Goal: Feedback & Contribution: Leave review/rating

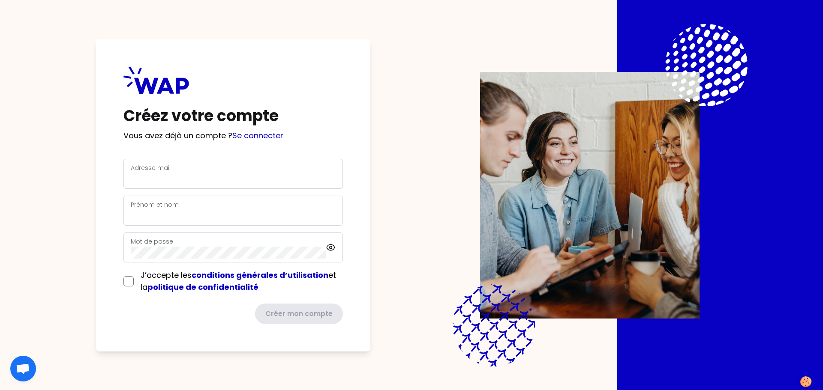
click at [249, 130] on p "Vous avez déjà un compte ? Se connecter" at bounding box center [232, 136] width 219 height 12
click at [250, 133] on link "Se connecter" at bounding box center [257, 135] width 51 height 11
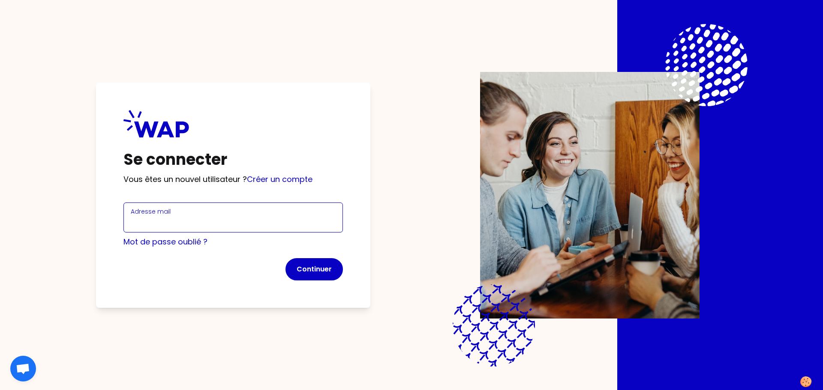
click at [238, 223] on input "Adresse mail" at bounding box center [233, 223] width 205 height 12
type input "[PERSON_NAME][EMAIL_ADDRESS][DOMAIN_NAME]"
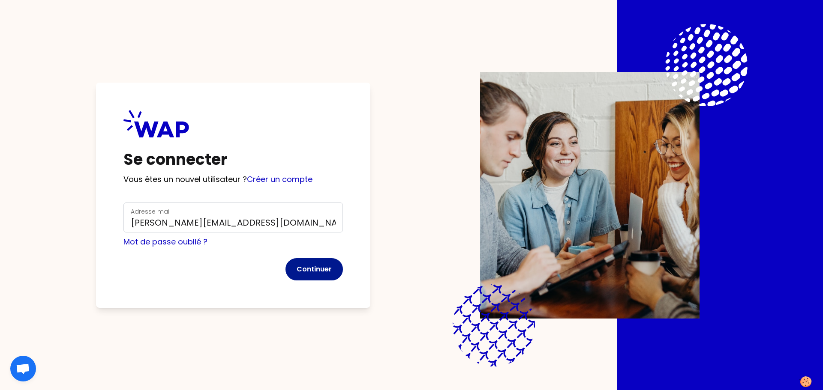
click at [321, 268] on button "Continuer" at bounding box center [313, 269] width 57 height 22
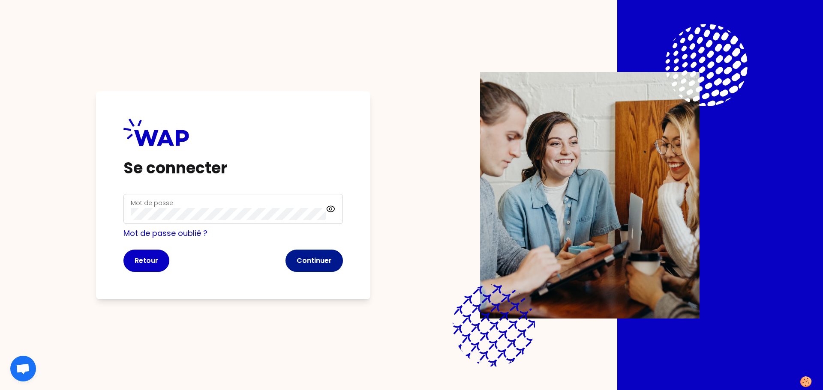
click at [311, 254] on button "Continuer" at bounding box center [313, 261] width 57 height 22
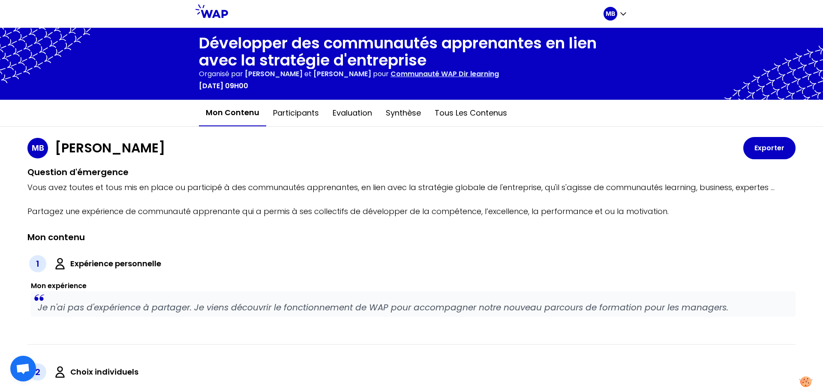
click at [227, 16] on icon at bounding box center [211, 11] width 33 height 14
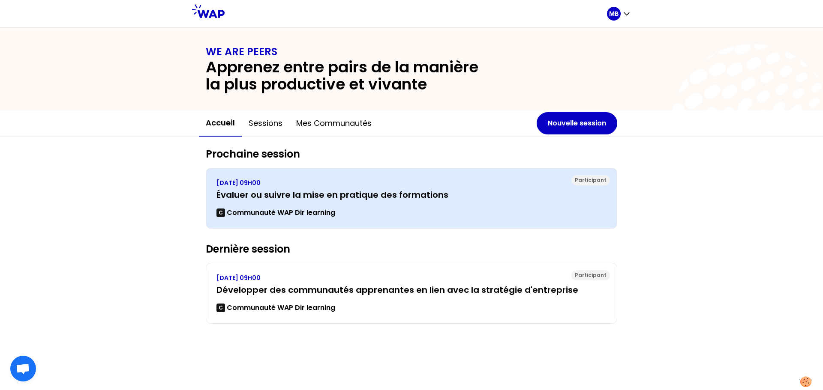
click at [327, 201] on div "VENDREDI 19 SEPTEMBRE 2025, 09H00 Évaluer ou suivre la mise en pratique des for…" at bounding box center [411, 198] width 390 height 39
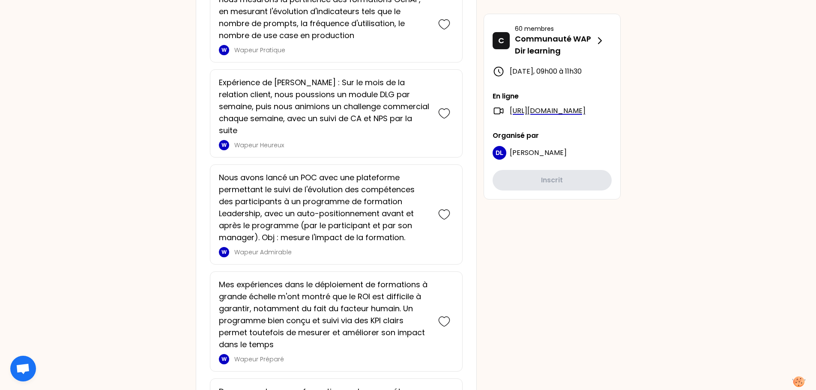
scroll to position [1071, 0]
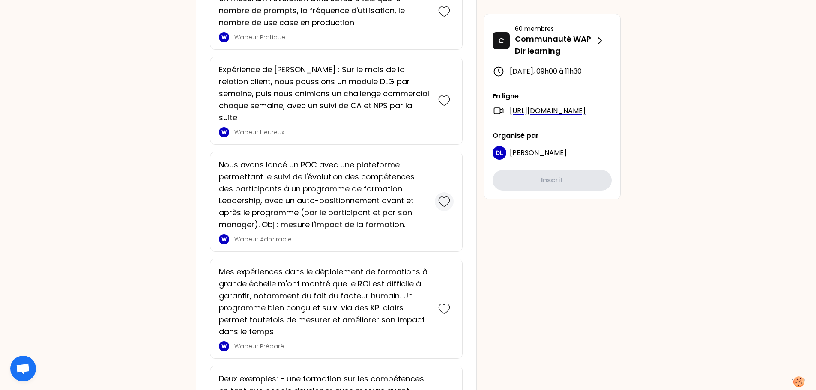
click at [439, 197] on icon at bounding box center [444, 201] width 11 height 9
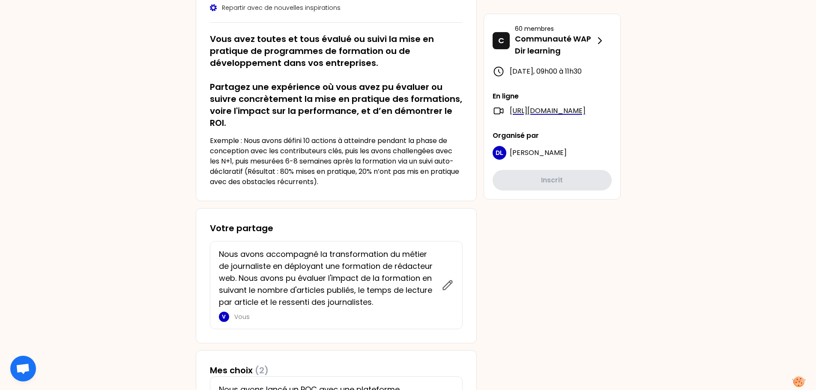
scroll to position [0, 0]
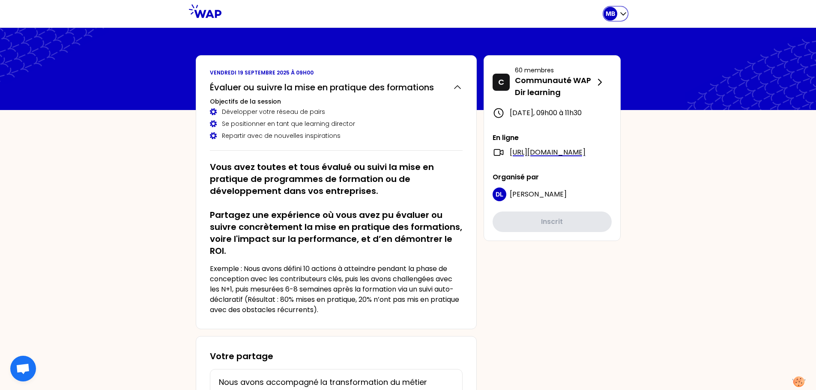
click at [624, 13] on icon "button" at bounding box center [623, 13] width 9 height 9
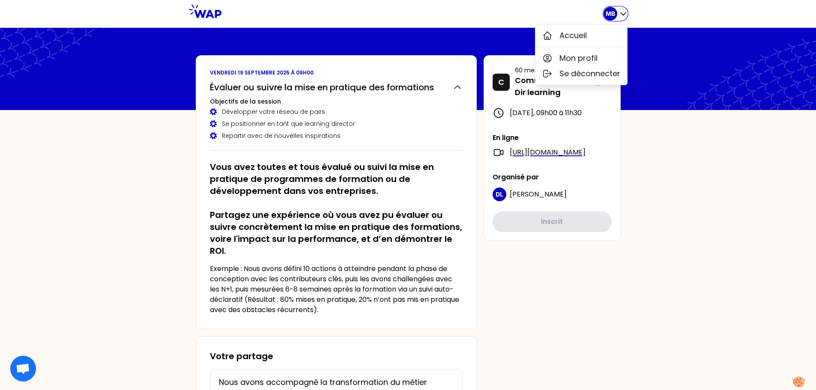
click at [623, 11] on icon "button" at bounding box center [623, 13] width 9 height 9
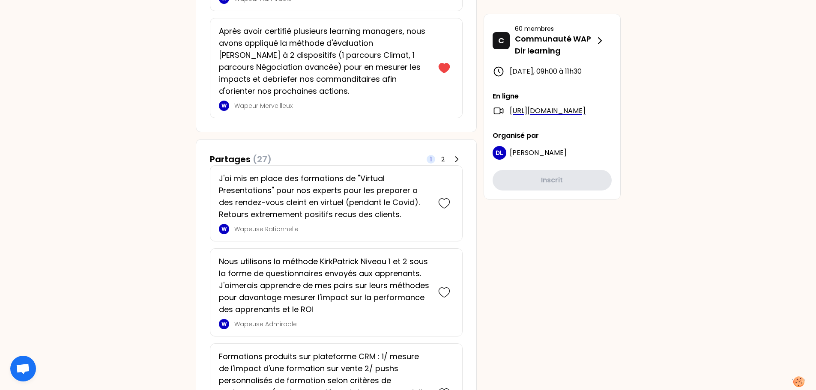
scroll to position [600, 0]
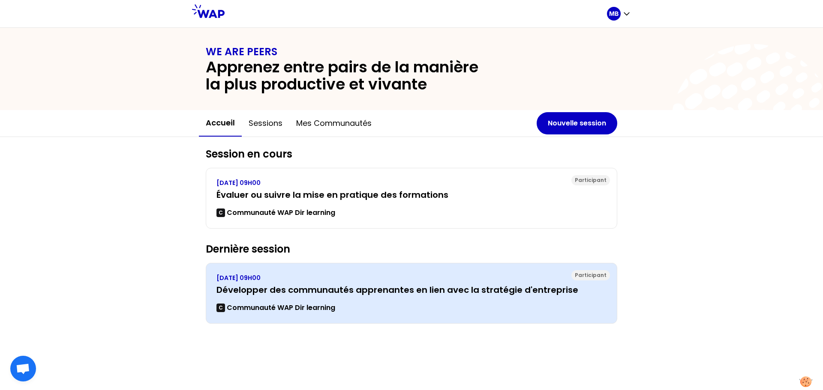
click at [281, 275] on p "VENDREDI 11 JUILLET 2025, 09H00" at bounding box center [411, 278] width 390 height 9
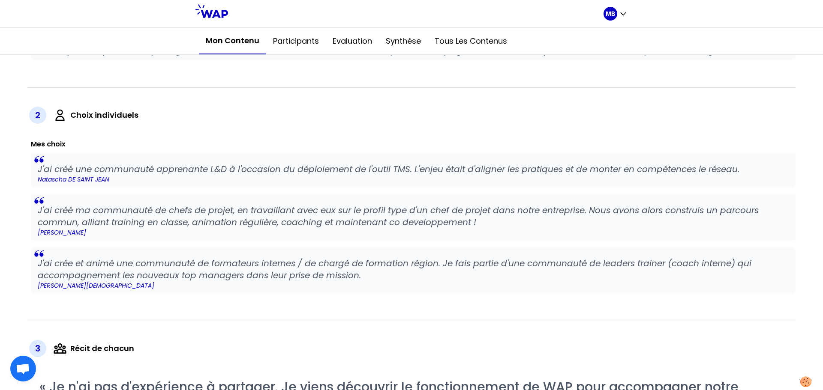
scroll to position [429, 0]
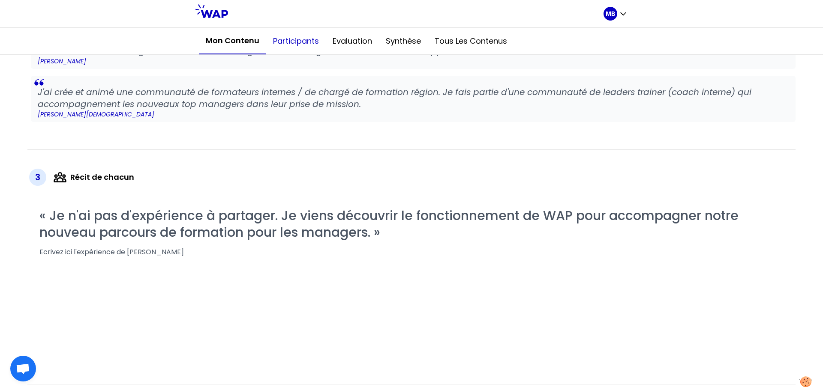
click at [301, 41] on button "Participants" at bounding box center [296, 41] width 60 height 26
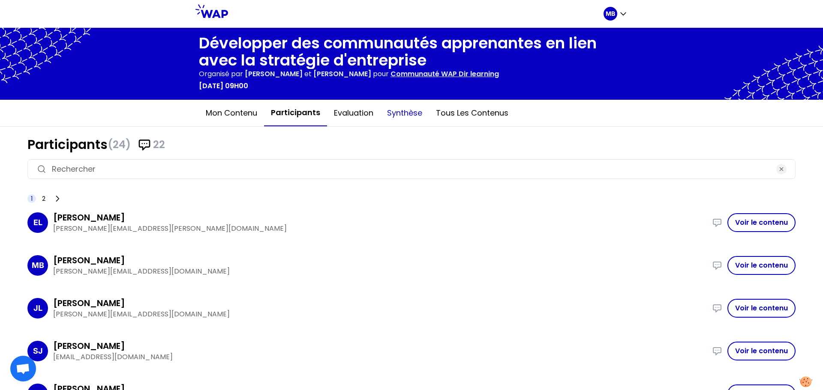
click at [404, 115] on button "Synthèse" at bounding box center [404, 113] width 49 height 26
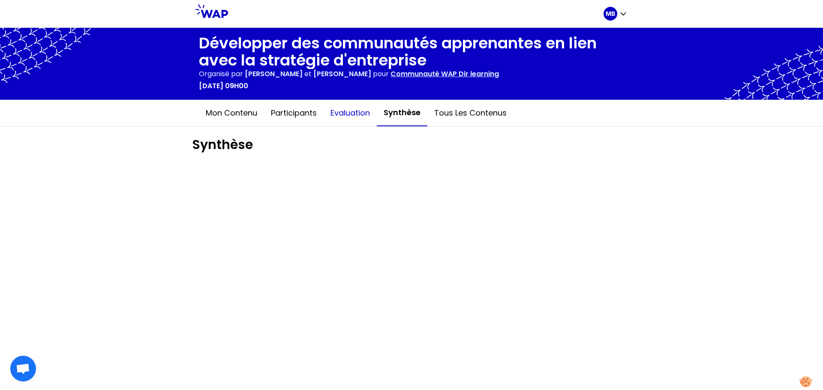
click at [351, 120] on button "Evaluation" at bounding box center [350, 113] width 53 height 26
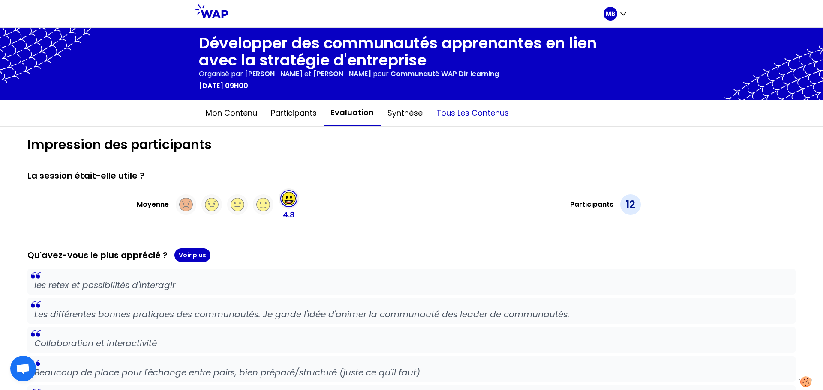
click at [457, 115] on button "Tous les contenus" at bounding box center [472, 113] width 86 height 26
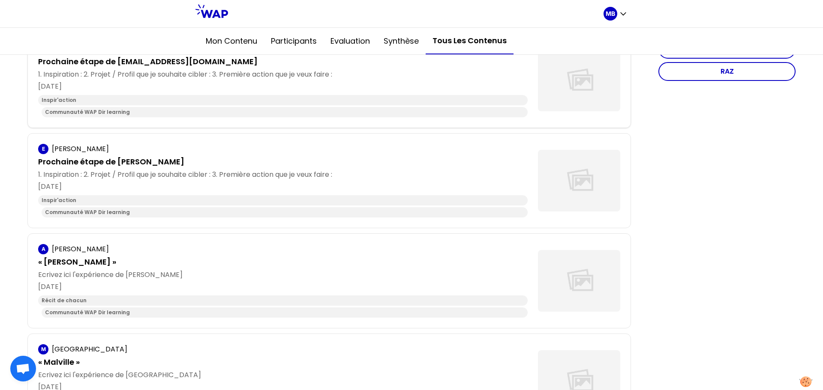
scroll to position [171, 0]
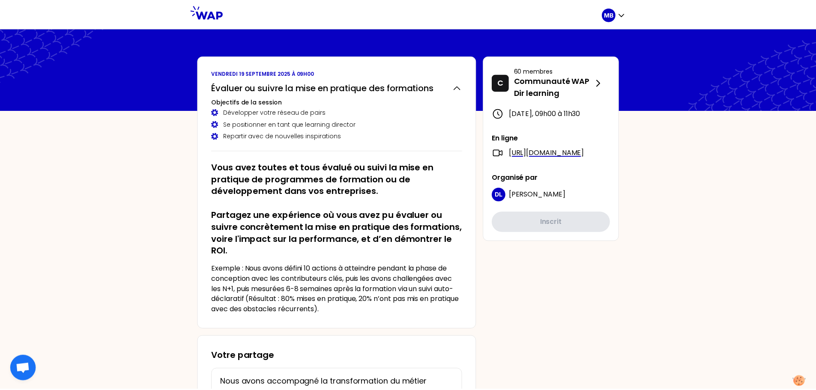
scroll to position [195, 0]
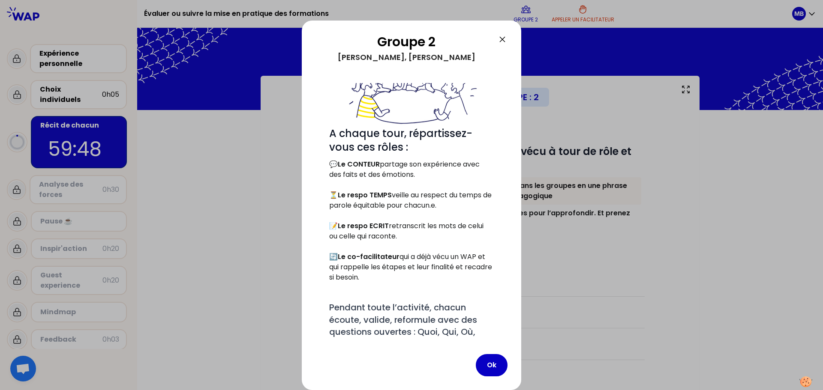
scroll to position [129, 0]
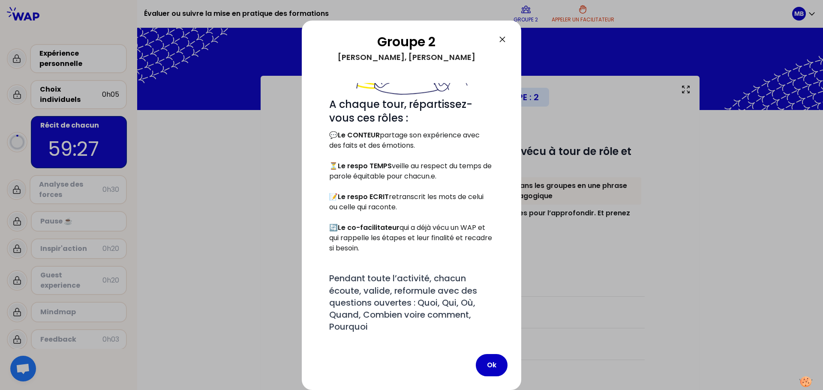
click at [216, 331] on div at bounding box center [411, 195] width 823 height 390
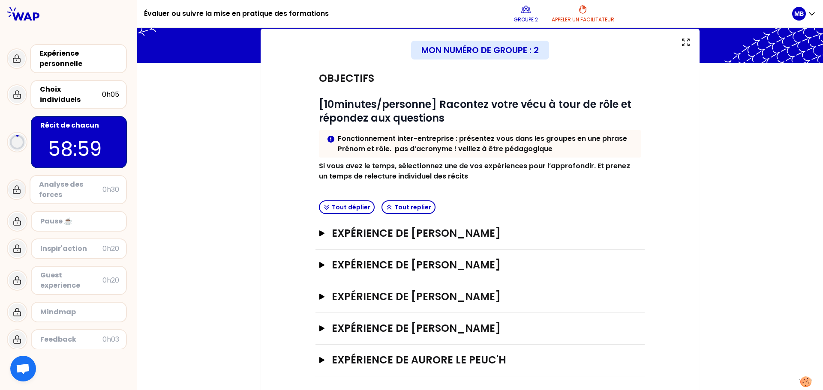
scroll to position [51, 0]
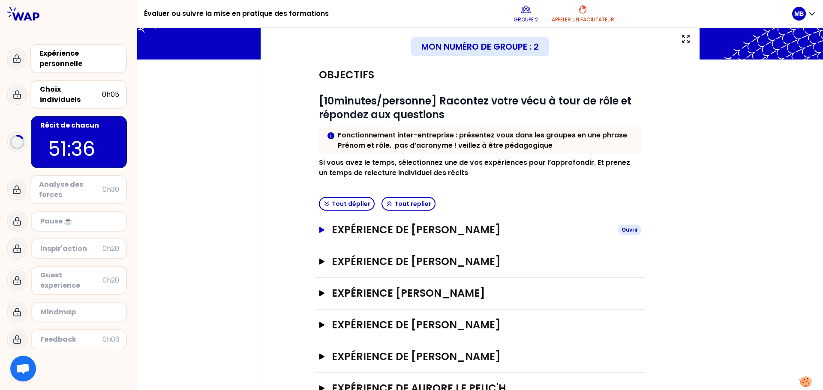
click at [441, 229] on h3 "Expérience de [PERSON_NAME]" at bounding box center [471, 230] width 279 height 14
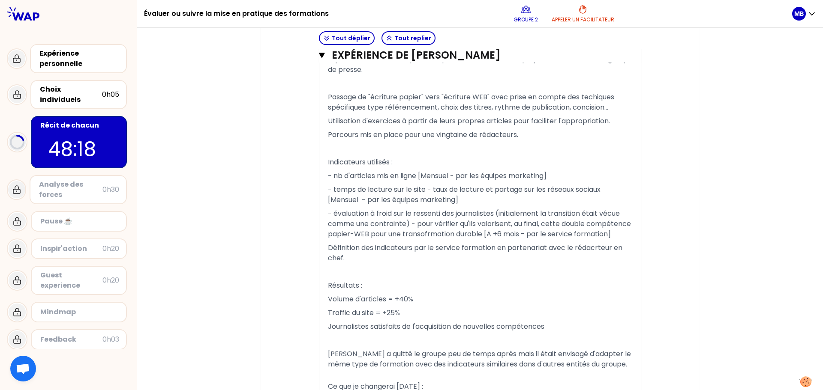
scroll to position [649, 0]
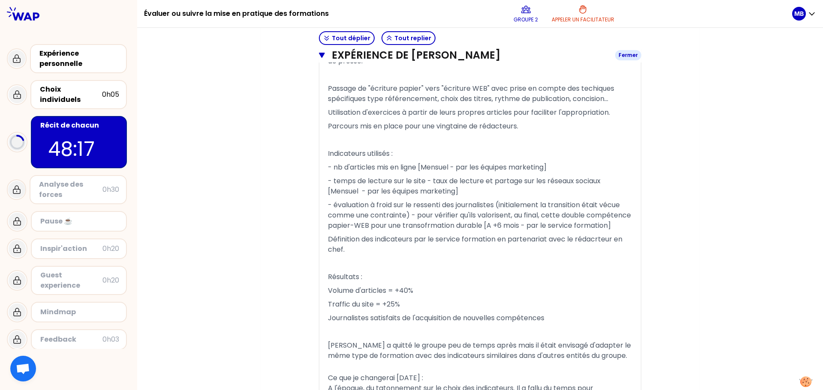
click at [323, 54] on button "Expérience de [PERSON_NAME] Fermer" at bounding box center [480, 55] width 322 height 14
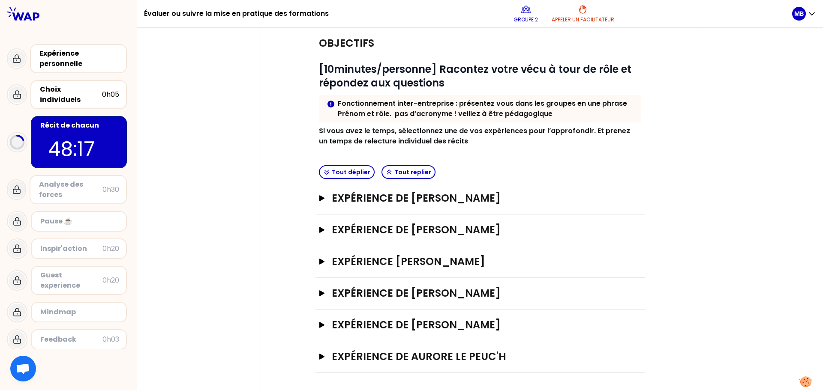
scroll to position [82, 0]
click at [376, 229] on h3 "Expérience de [PERSON_NAME]" at bounding box center [471, 230] width 279 height 14
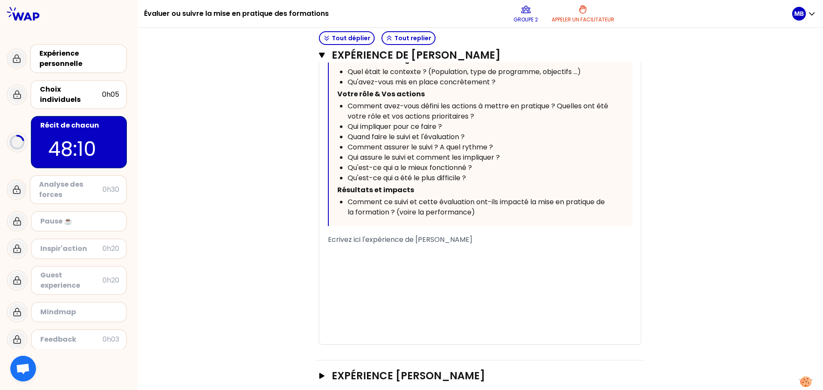
scroll to position [468, 0]
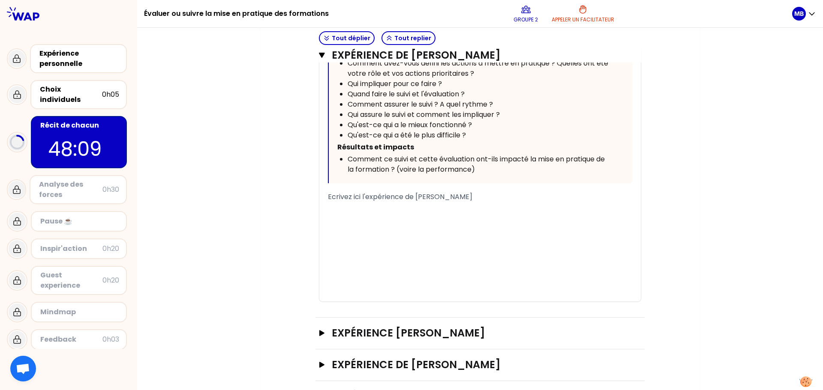
click at [380, 228] on div "﻿" at bounding box center [480, 231] width 304 height 10
click at [381, 212] on p "﻿" at bounding box center [480, 209] width 304 height 14
click at [387, 200] on span "Ecrivez ici l'expérience de [PERSON_NAME]" at bounding box center [400, 197] width 144 height 10
click at [335, 204] on p "﻿" at bounding box center [480, 209] width 304 height 14
drag, startPoint x: 327, startPoint y: 201, endPoint x: 483, endPoint y: 205, distance: 156.0
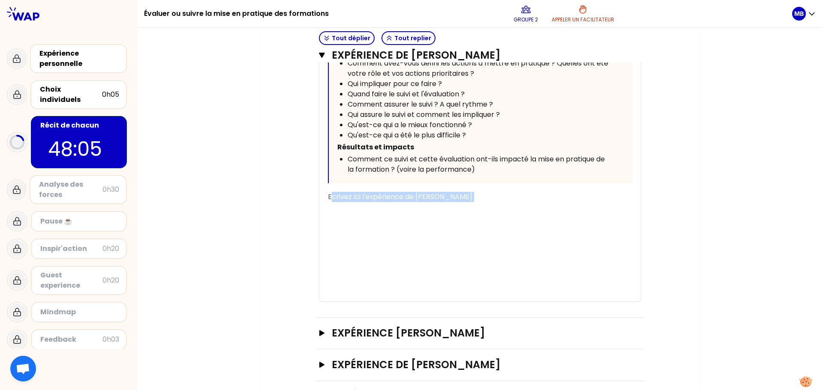
click at [483, 205] on div "« J'ai mis en place des formations de "Virtual Presentations" pour nos experts …" at bounding box center [480, 95] width 304 height 414
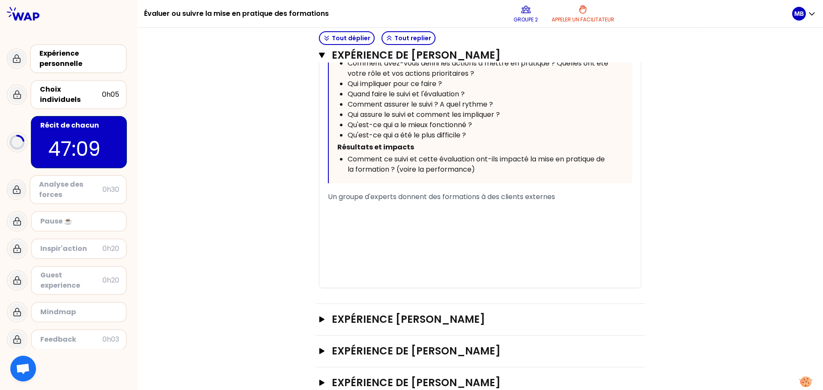
click at [422, 196] on span "Un groupe d'experts donnent des formations à des clients externes" at bounding box center [441, 197] width 227 height 10
click at [562, 192] on div "Un groupe d'experts donne des formations à des clients externes" at bounding box center [480, 197] width 304 height 10
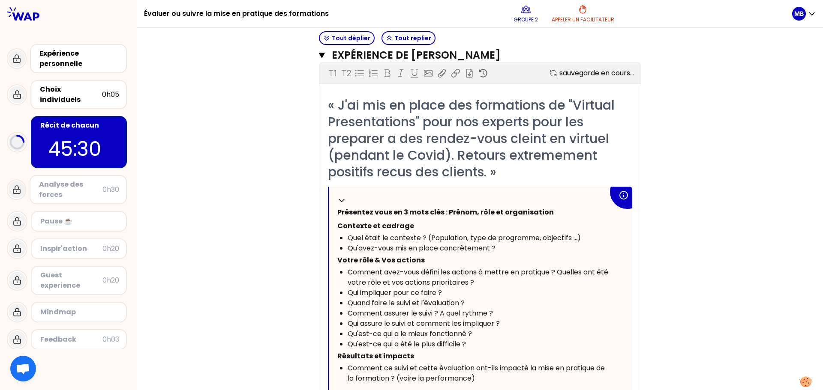
scroll to position [538, 0]
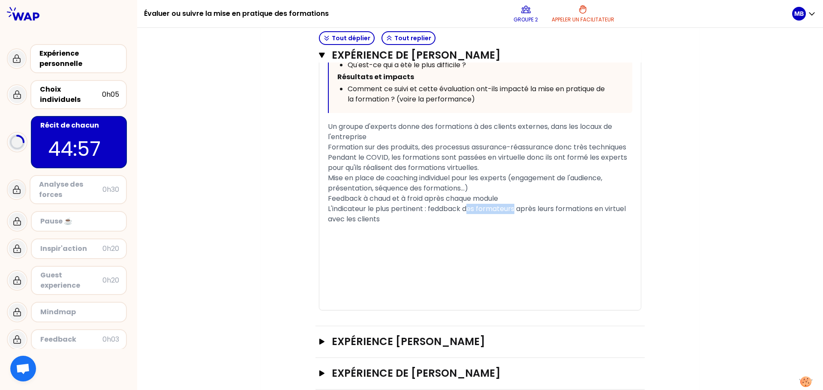
drag, startPoint x: 512, startPoint y: 222, endPoint x: 465, endPoint y: 221, distance: 46.7
click at [465, 221] on span "L'indicateur le plus pertinent : feddback des formateurs après leurs formations…" at bounding box center [478, 214] width 300 height 20
drag, startPoint x: 361, startPoint y: 228, endPoint x: 324, endPoint y: 226, distance: 37.3
click at [324, 226] on div "« J'ai mis en place des formations de "Virtual Presentations" pour nos experts …" at bounding box center [479, 63] width 321 height 493
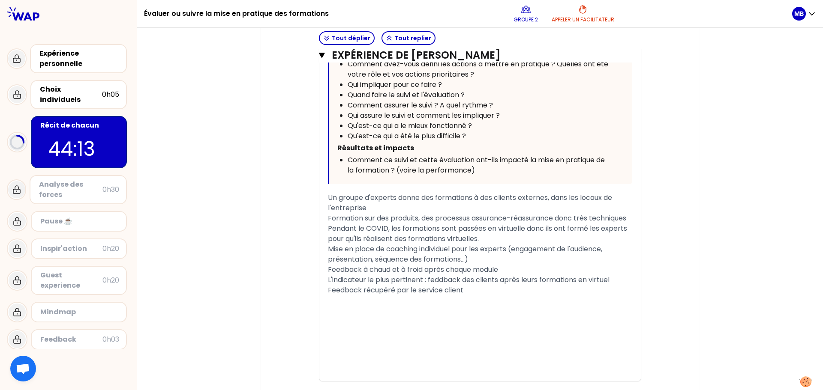
scroll to position [453, 0]
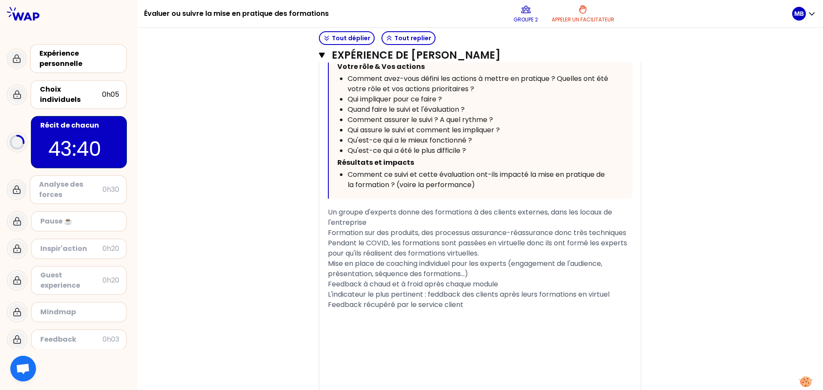
click at [197, 251] on div "Mon numéro de groupe : 2 Objectifs # [10minutes/personne] Racontez votre vécu à…" at bounding box center [480, 89] width 686 height 933
click at [479, 310] on div "Feedback récupéré par le service client" at bounding box center [480, 305] width 304 height 10
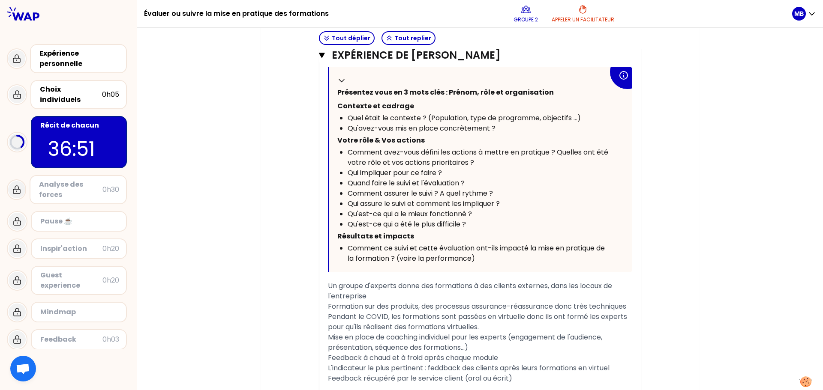
scroll to position [366, 0]
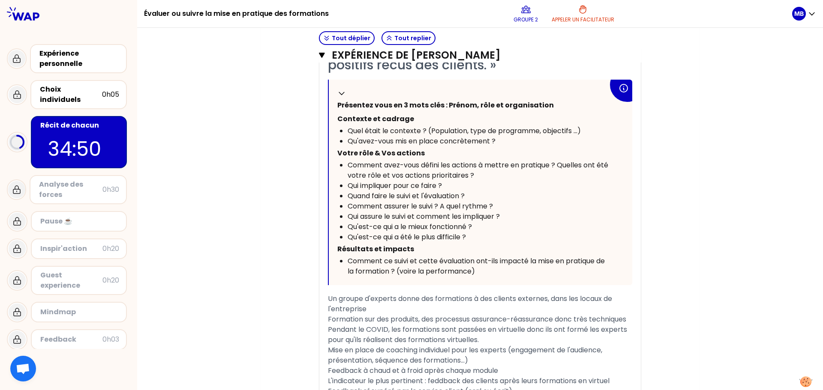
click at [196, 72] on div "Mon numéro de groupe : 2 Objectifs # [10minutes/personne] Racontez votre vécu à…" at bounding box center [480, 197] width 686 height 974
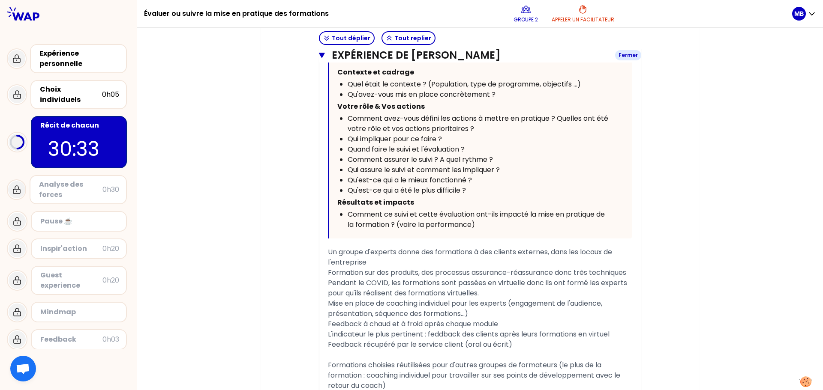
click at [319, 52] on icon "button" at bounding box center [322, 55] width 6 height 7
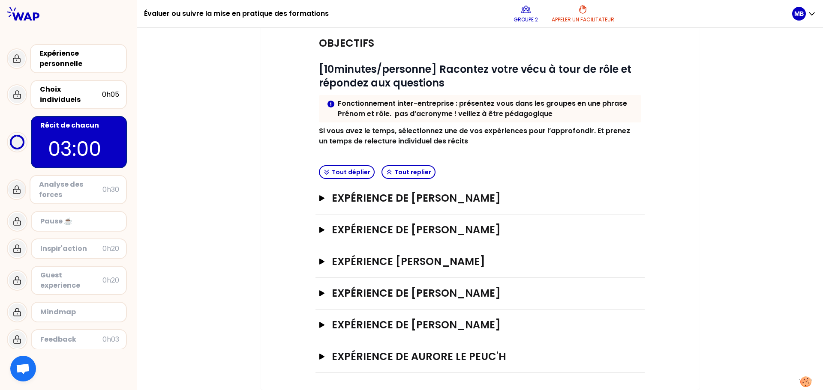
click at [83, 186] on div "Analyse des forces" at bounding box center [70, 190] width 63 height 21
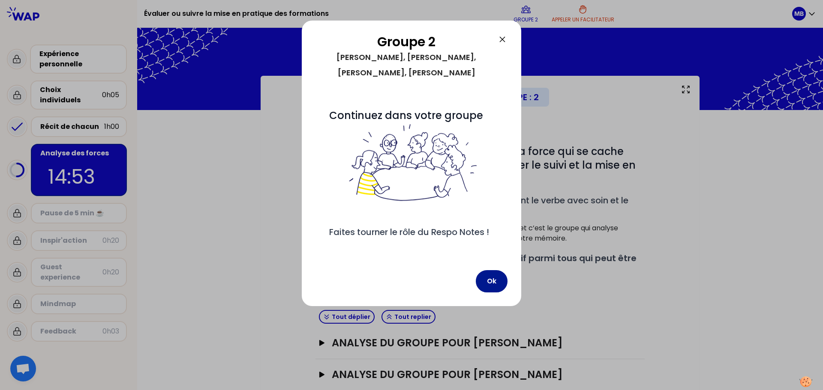
click at [492, 291] on button "Ok" at bounding box center [492, 281] width 32 height 22
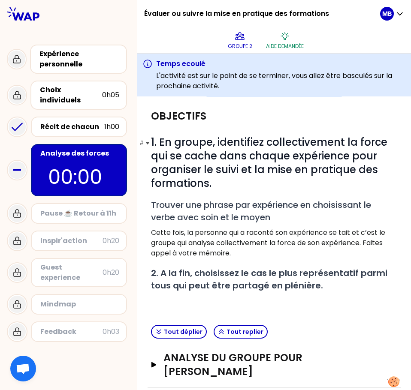
scroll to position [86, 0]
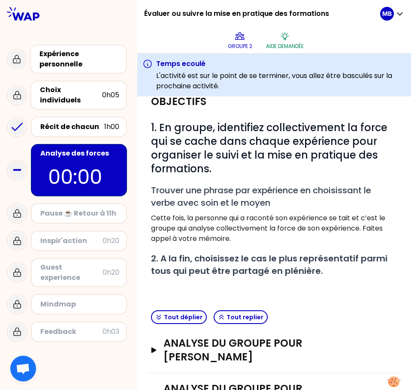
click at [80, 236] on div "Inspir'action" at bounding box center [71, 241] width 62 height 10
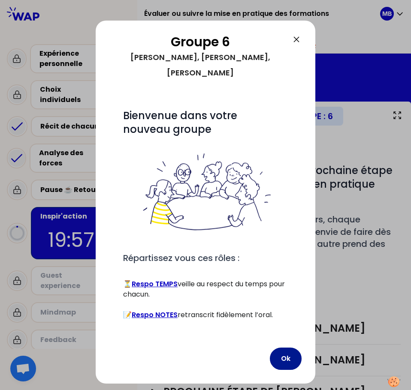
click at [288, 348] on button "Ok" at bounding box center [286, 359] width 32 height 22
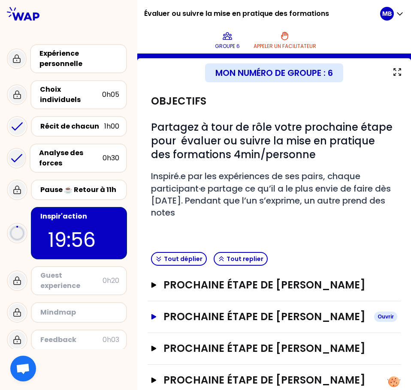
scroll to position [86, 0]
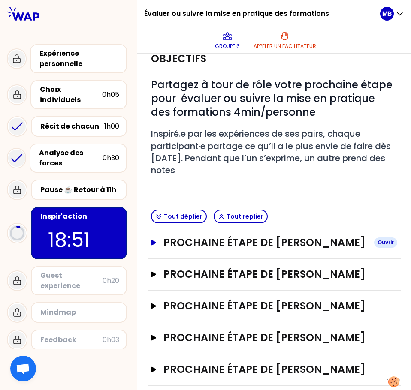
click at [168, 241] on h3 "Prochaine étape de [PERSON_NAME]" at bounding box center [265, 243] width 204 height 14
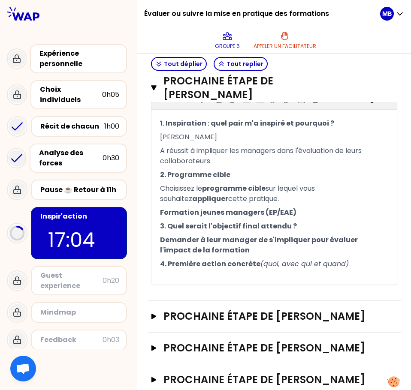
scroll to position [263, 0]
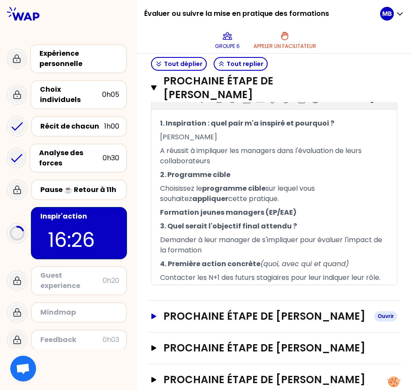
click at [207, 323] on h3 "Prochaine étape de [PERSON_NAME]" at bounding box center [265, 316] width 204 height 14
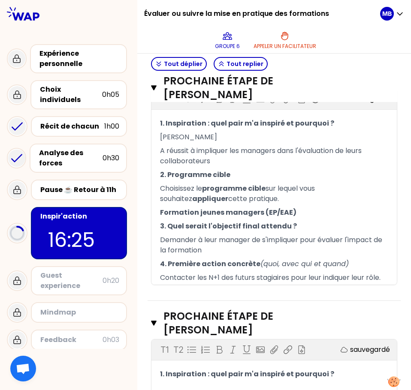
scroll to position [306, 0]
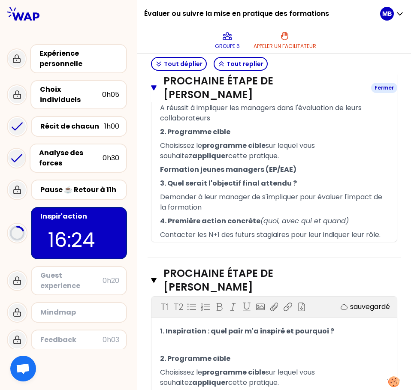
click at [159, 86] on button "Prochaine étape de [PERSON_NAME] Fermer" at bounding box center [274, 87] width 246 height 27
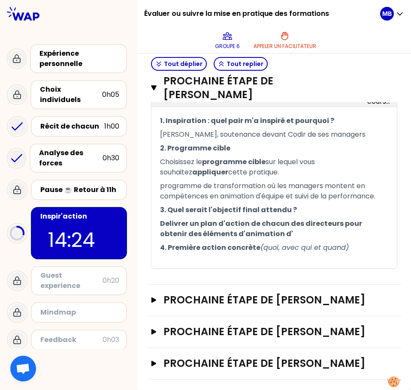
scroll to position [324, 0]
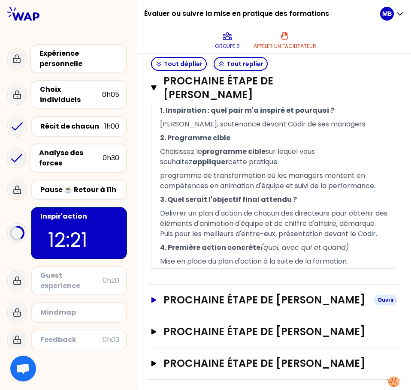
click at [258, 293] on h3 "Prochaine étape de [PERSON_NAME]" at bounding box center [265, 300] width 204 height 14
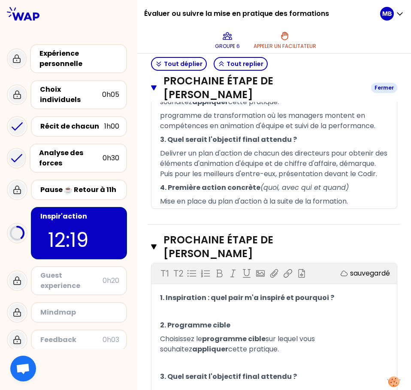
click at [163, 79] on button "Prochaine étape de [PERSON_NAME] Fermer" at bounding box center [274, 87] width 246 height 27
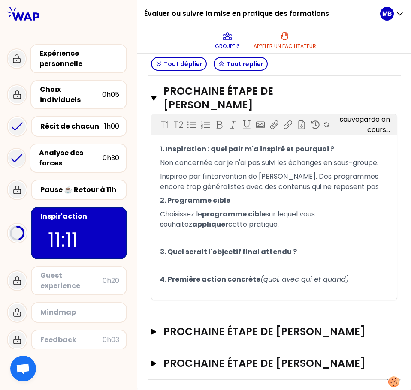
scroll to position [348, 0]
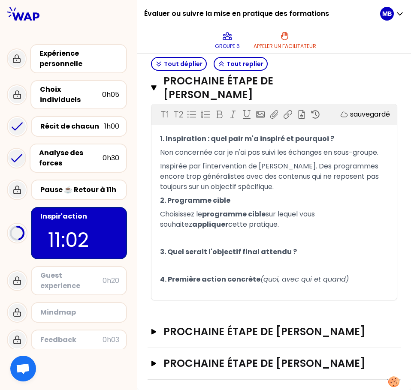
click at [374, 329] on div "Prochaine étape de [PERSON_NAME]" at bounding box center [273, 332] width 253 height 32
click at [317, 86] on h3 "Prochaine étape de [PERSON_NAME]" at bounding box center [263, 87] width 201 height 27
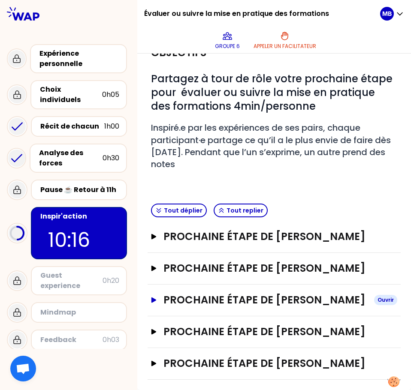
scroll to position [133, 0]
click at [254, 325] on h3 "Prochaine étape de [PERSON_NAME]" at bounding box center [265, 332] width 204 height 14
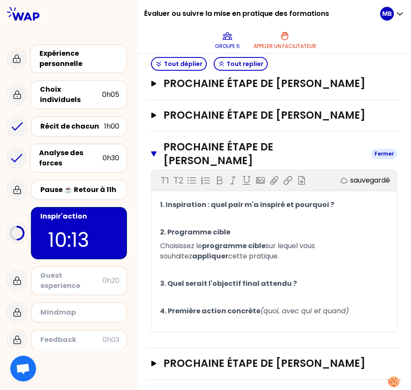
scroll to position [304, 0]
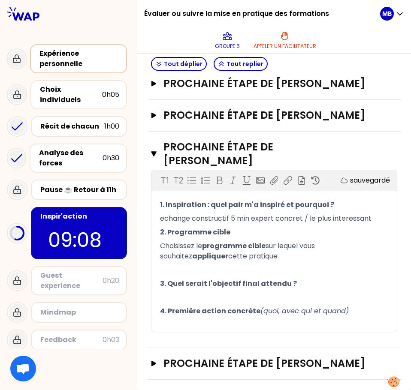
click at [69, 63] on div "Expérience personnelle" at bounding box center [79, 58] width 80 height 21
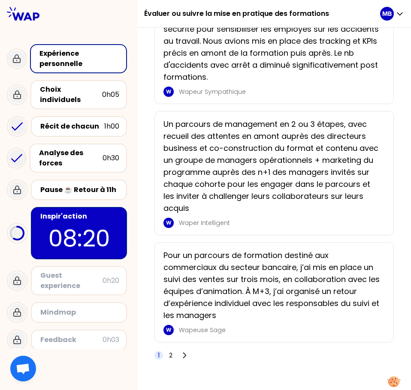
scroll to position [1912, 0]
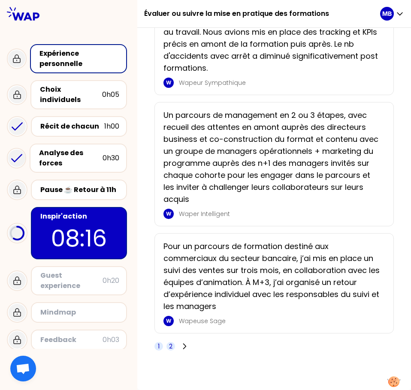
click at [173, 344] on span "2" at bounding box center [170, 346] width 9 height 9
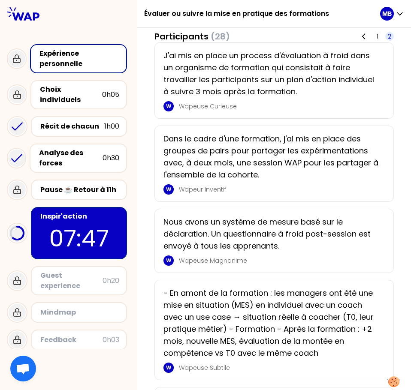
scroll to position [144, 0]
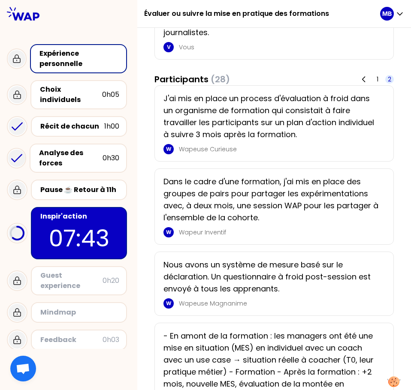
click at [88, 222] on p "07:43" at bounding box center [79, 238] width 81 height 33
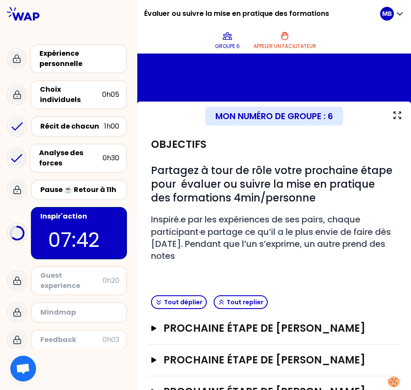
scroll to position [133, 0]
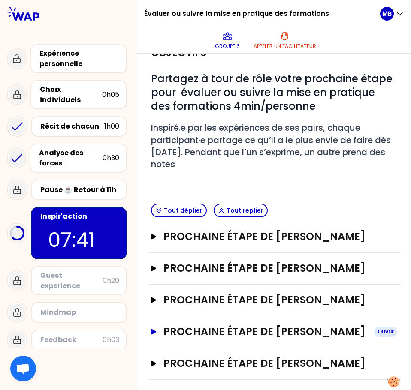
click at [192, 325] on h3 "Prochaine étape de [PERSON_NAME]" at bounding box center [265, 332] width 204 height 14
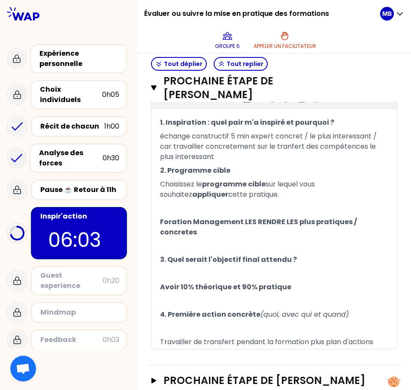
scroll to position [360, 0]
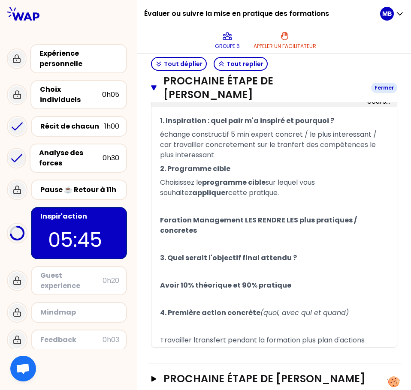
click at [253, 88] on h3 "Prochaine étape de [PERSON_NAME]" at bounding box center [263, 87] width 201 height 27
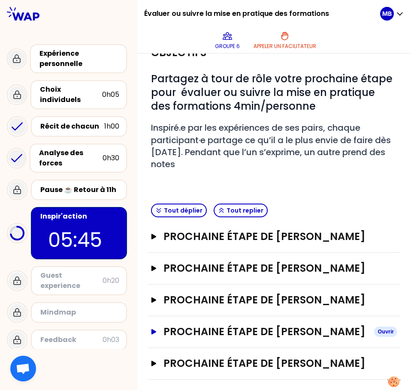
scroll to position [133, 0]
click at [247, 357] on h3 "Prochaine étape de [PERSON_NAME]" at bounding box center [265, 364] width 204 height 14
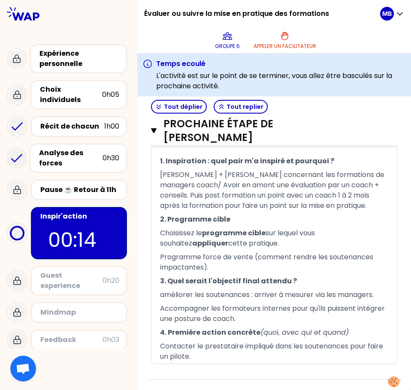
scroll to position [422, 0]
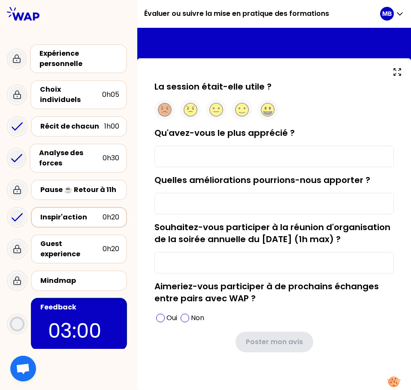
scroll to position [30, 0]
click at [240, 103] on circle at bounding box center [241, 109] width 13 height 13
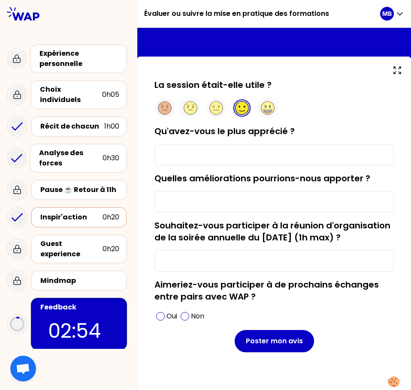
click at [240, 132] on div "Qu'avez-vous le plus apprécié ?" at bounding box center [273, 145] width 239 height 40
click at [244, 144] on input "Qu'avez-vous le plus apprécié ?" at bounding box center [273, 154] width 239 height 21
type input "La diversité des expériences présentées"
click at [246, 195] on input "Quelles améliorations pourrions-nous apporter ?" at bounding box center [273, 201] width 239 height 21
type input "P"
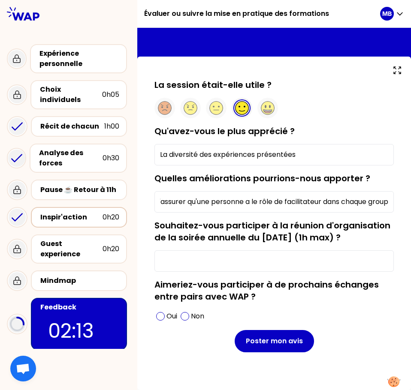
scroll to position [0, 21]
click at [156, 314] on div "Oui" at bounding box center [166, 316] width 24 height 14
click at [339, 193] on input "S'assurer qu'une personne a le rôle de facilitateur dans chaque groupe" at bounding box center [273, 201] width 239 height 21
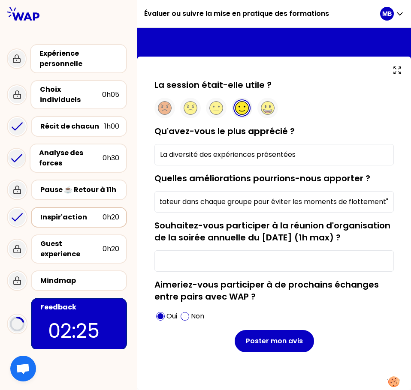
click at [344, 191] on input "S'assurer qu'une personne a le rôle de facilitateur dans chaque groupe pour évi…" at bounding box center [273, 201] width 239 height 21
click at [383, 191] on input "S'assurer qu'une personne a le rôle de facilitateur dans chaque groupe pour évi…" at bounding box center [273, 201] width 239 height 21
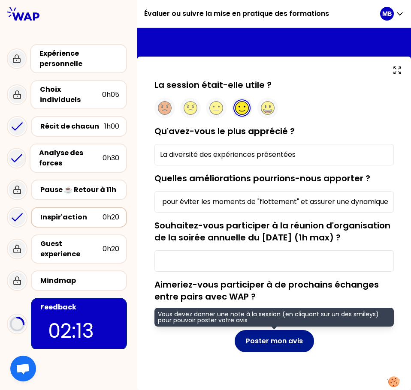
type input "S'assurer qu'une personne a le rôle de facilitateur dans chaque groupe pour évi…"
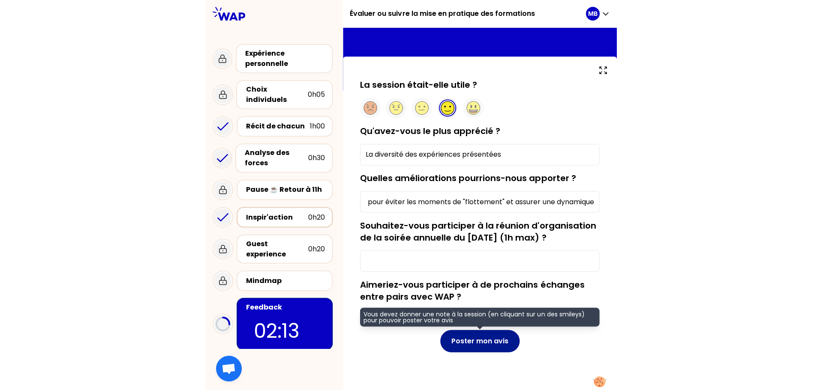
scroll to position [0, 0]
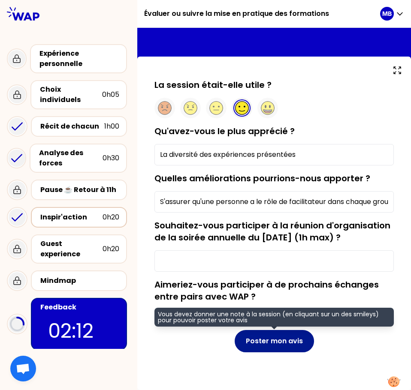
click at [288, 345] on button "Poster mon avis" at bounding box center [273, 341] width 79 height 22
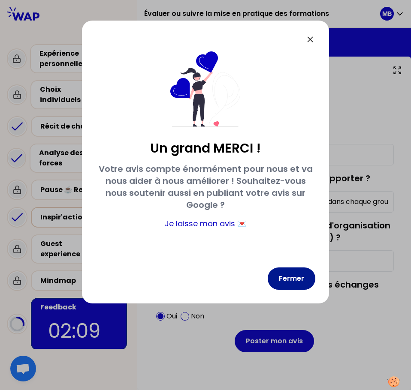
click at [297, 278] on button "Fermer" at bounding box center [291, 278] width 48 height 22
